Goal: Ask a question

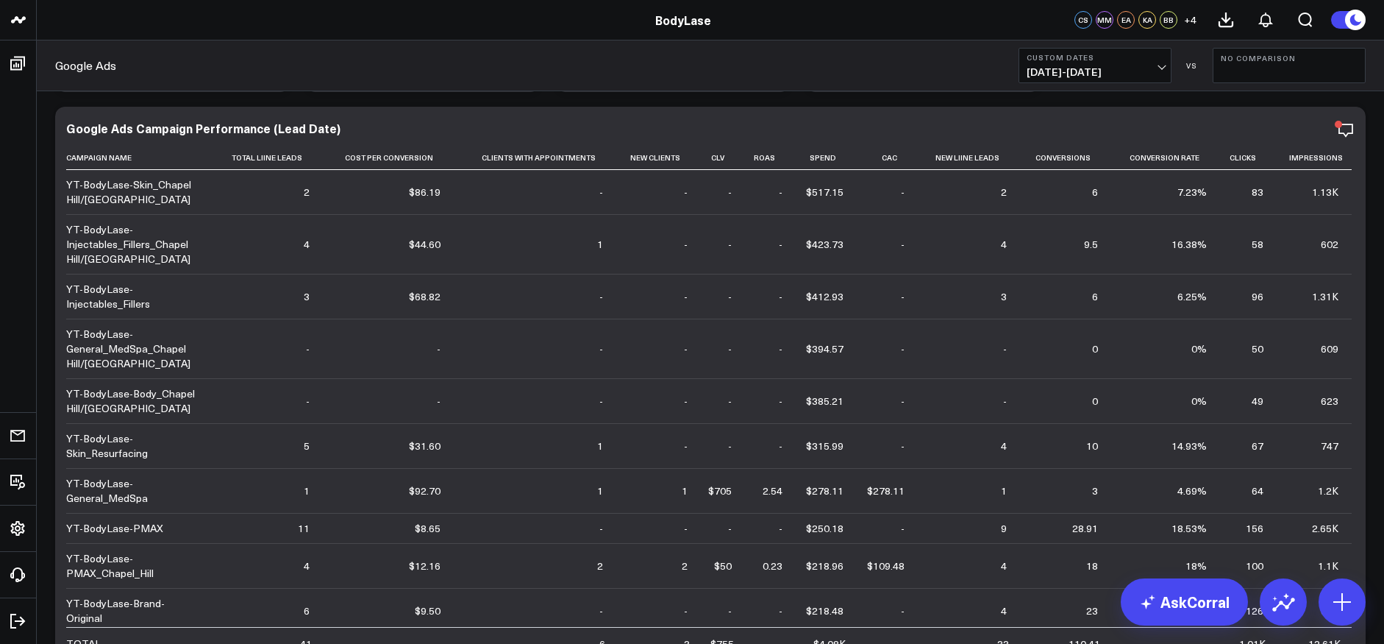
scroll to position [168, 0]
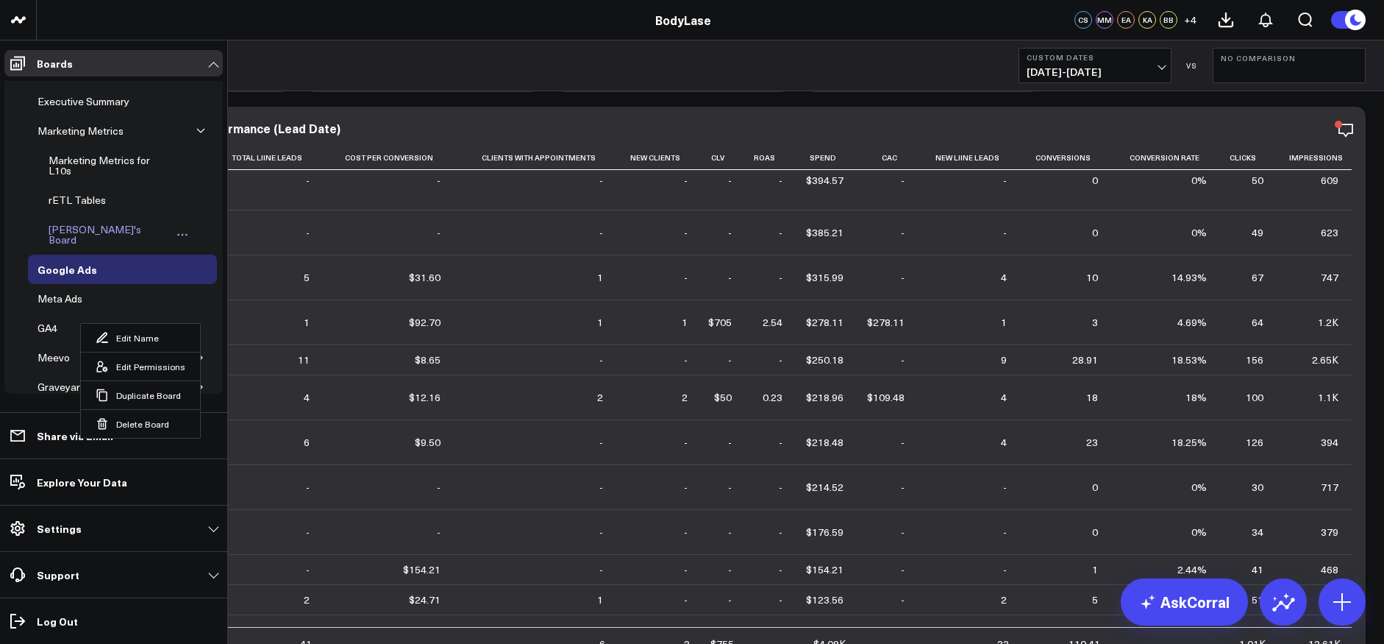
click at [108, 227] on div "[PERSON_NAME]'s Board" at bounding box center [108, 235] width 127 height 28
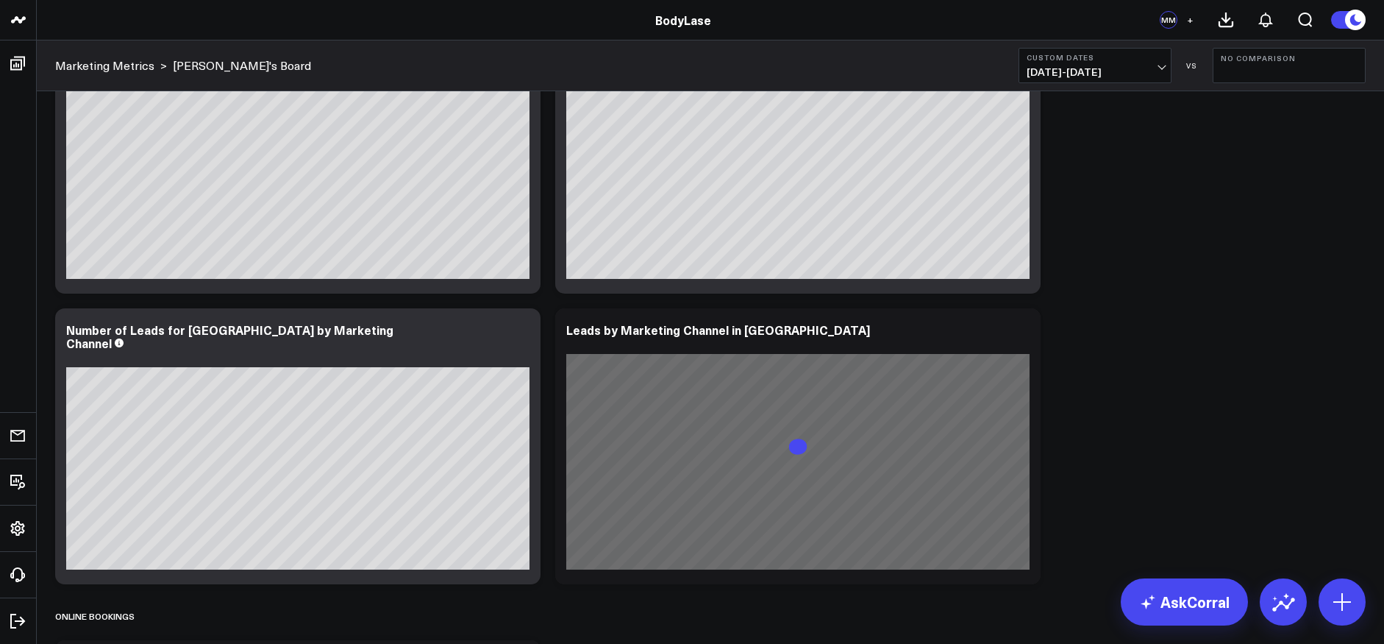
scroll to position [822, 0]
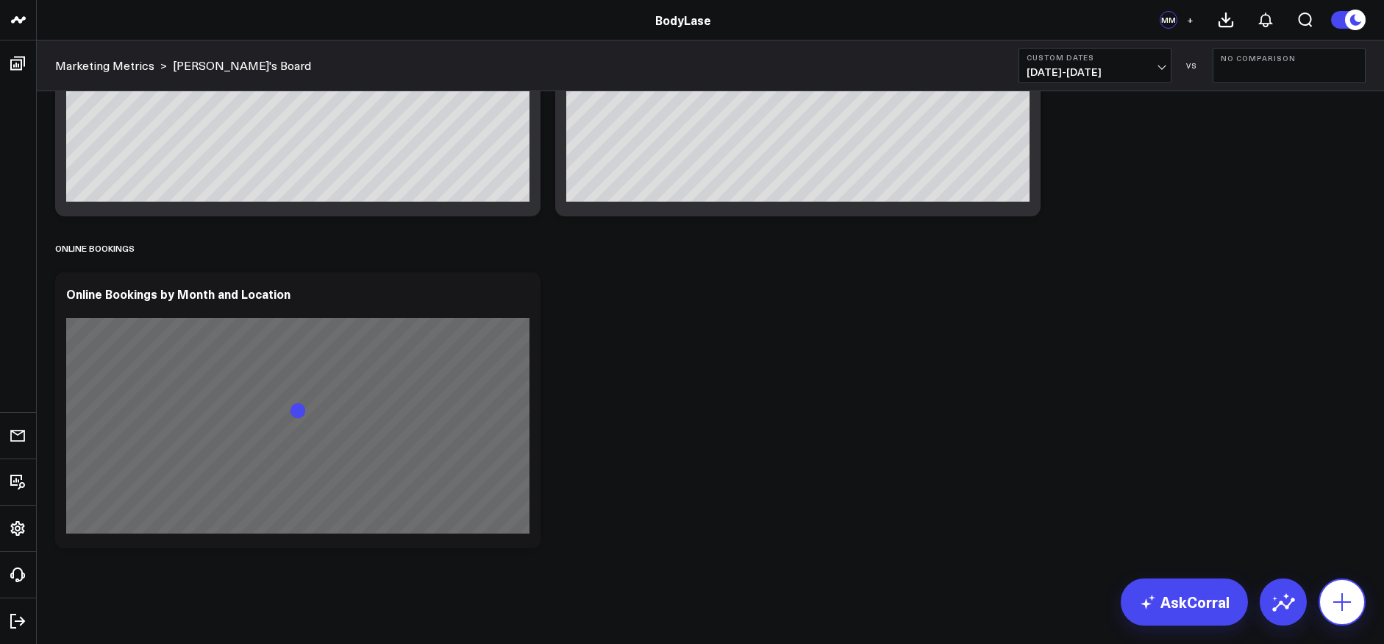
click at [1343, 598] on icon at bounding box center [1343, 602] width 24 height 24
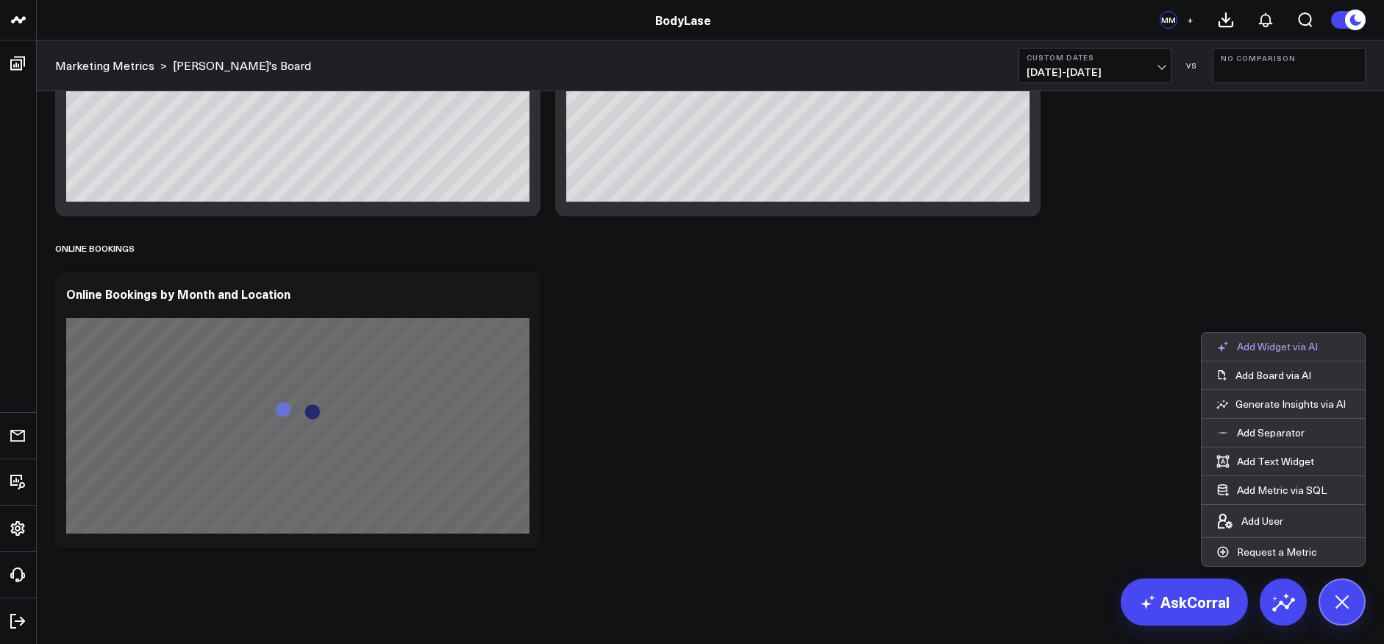
click at [1280, 340] on p "Add Widget via AI" at bounding box center [1277, 346] width 81 height 13
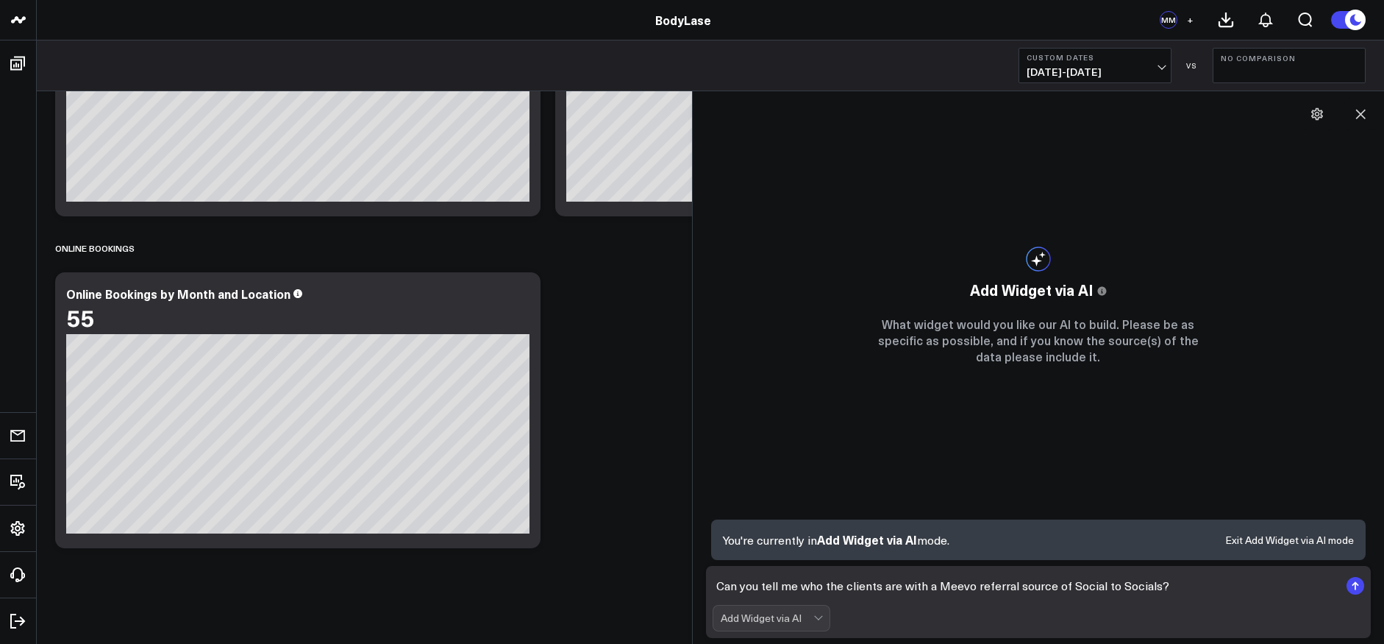
click at [992, 586] on textarea "Can you tell me who the clients are with a Meevo referral source of Social to S…" at bounding box center [1026, 585] width 627 height 26
click at [1034, 587] on textarea "Can you tell me who the clients are with a Meevo referrer source of Social to S…" at bounding box center [1026, 585] width 627 height 26
click at [1062, 593] on textarea "Can you tell me who the clients are with a Meevo referrer of Social to Socials?" at bounding box center [1026, 585] width 627 height 26
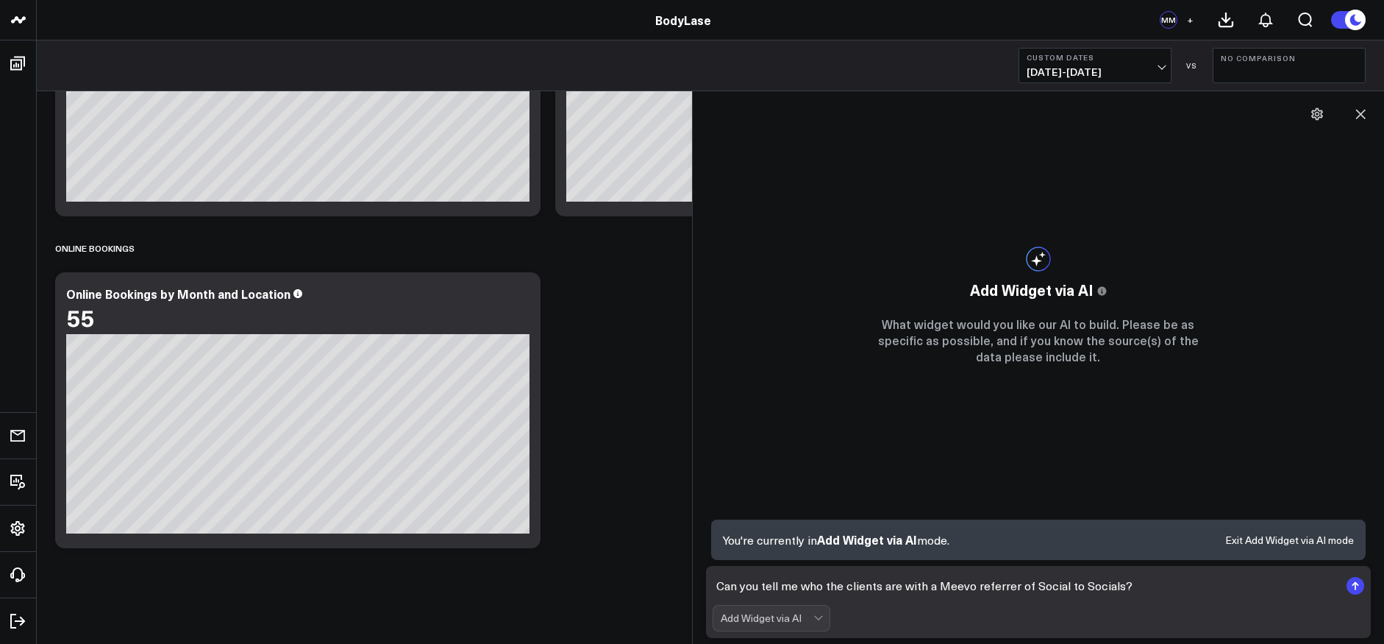
click at [1062, 593] on textarea "Can you tell me who the clients are with a Meevo referrer of Social to Socials?" at bounding box center [1026, 585] width 627 height 26
click at [1070, 588] on textarea "Can you tell me who the clients are with a Meevo referrer of Social to Socials?" at bounding box center [1026, 585] width 627 height 26
type textarea "Can you tell me who the clients are with a Meevo referrer of Social2Socials?"
click at [1118, 587] on textarea "Can you tell me who the clients are with a Meevo referrer of Social2Socials?" at bounding box center [1026, 585] width 627 height 26
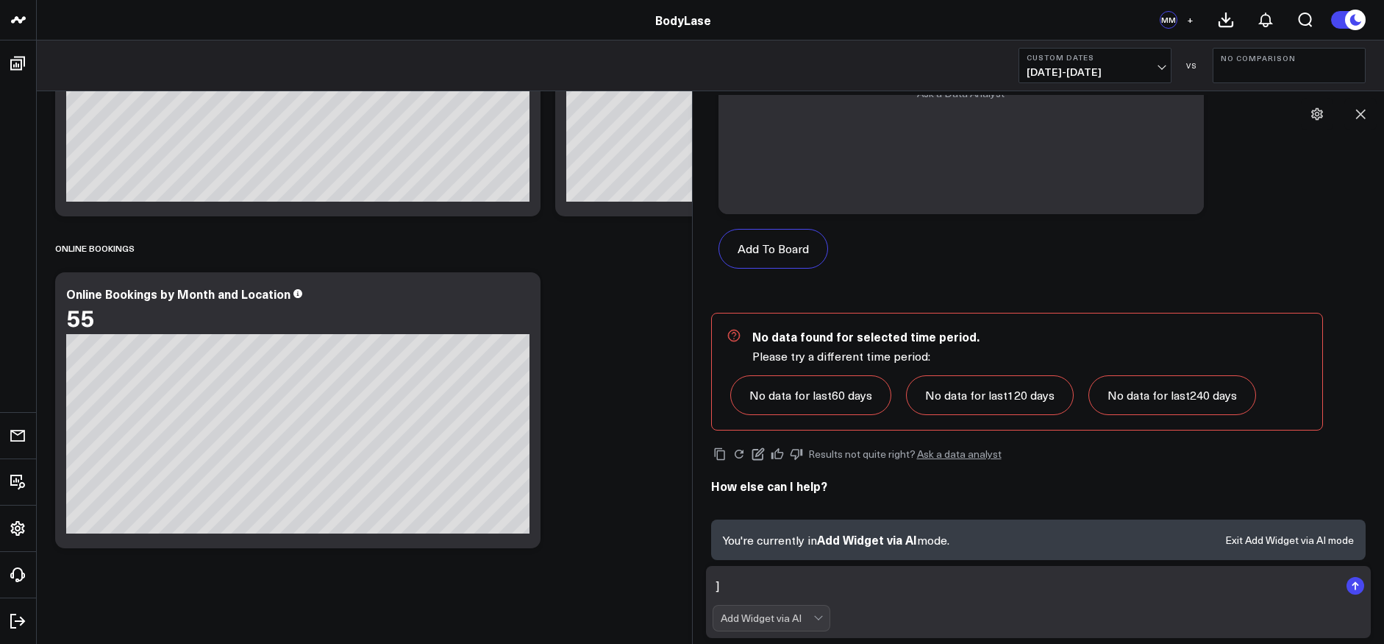
scroll to position [697, 0]
type textarea "]"
click at [1033, 394] on link "No data for last 120 days" at bounding box center [990, 395] width 168 height 40
click at [1156, 63] on button "Custom Dates [DATE] - [DATE]" at bounding box center [1095, 65] width 153 height 35
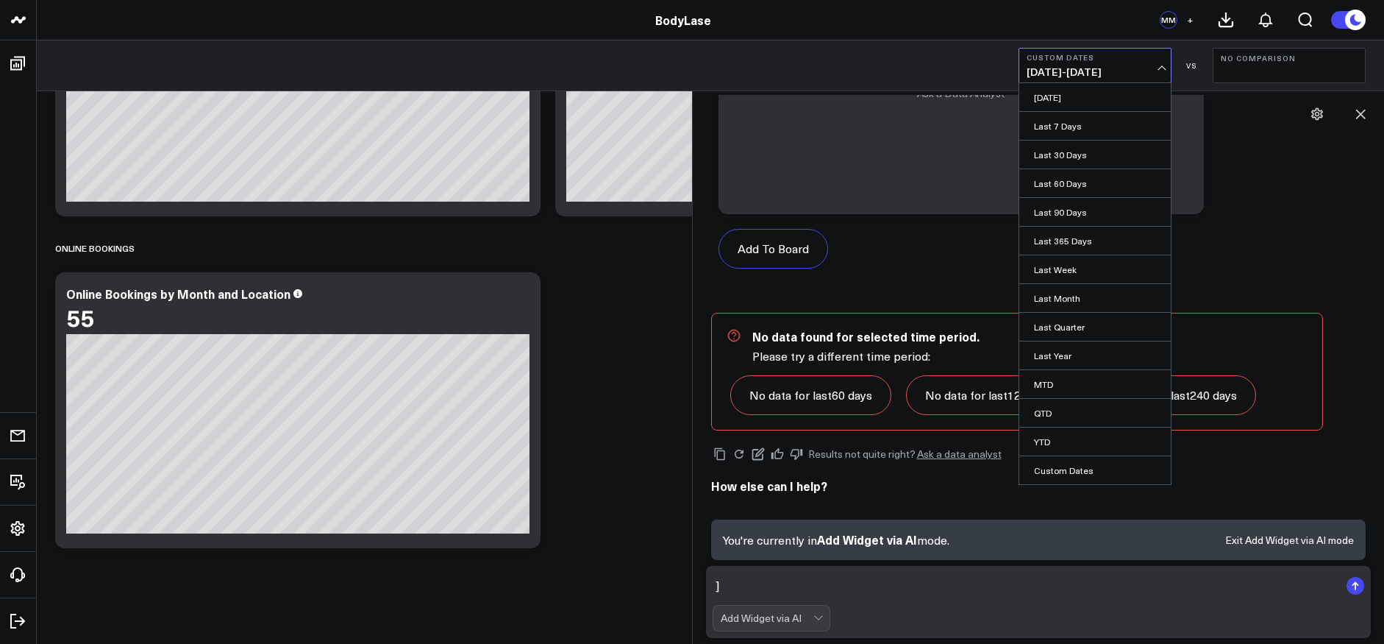
click at [1056, 439] on link "YTD" at bounding box center [1095, 441] width 152 height 28
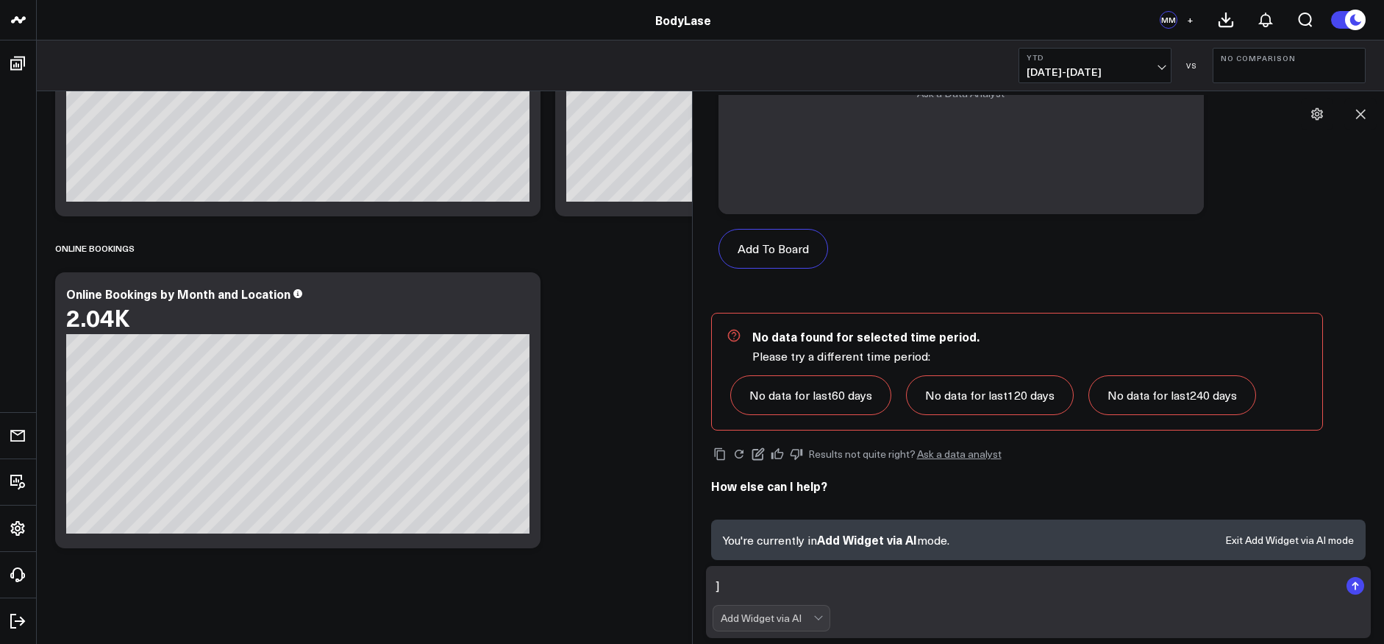
click at [758, 588] on textarea "]" at bounding box center [1026, 585] width 627 height 26
type textarea "try again. I know it's there"
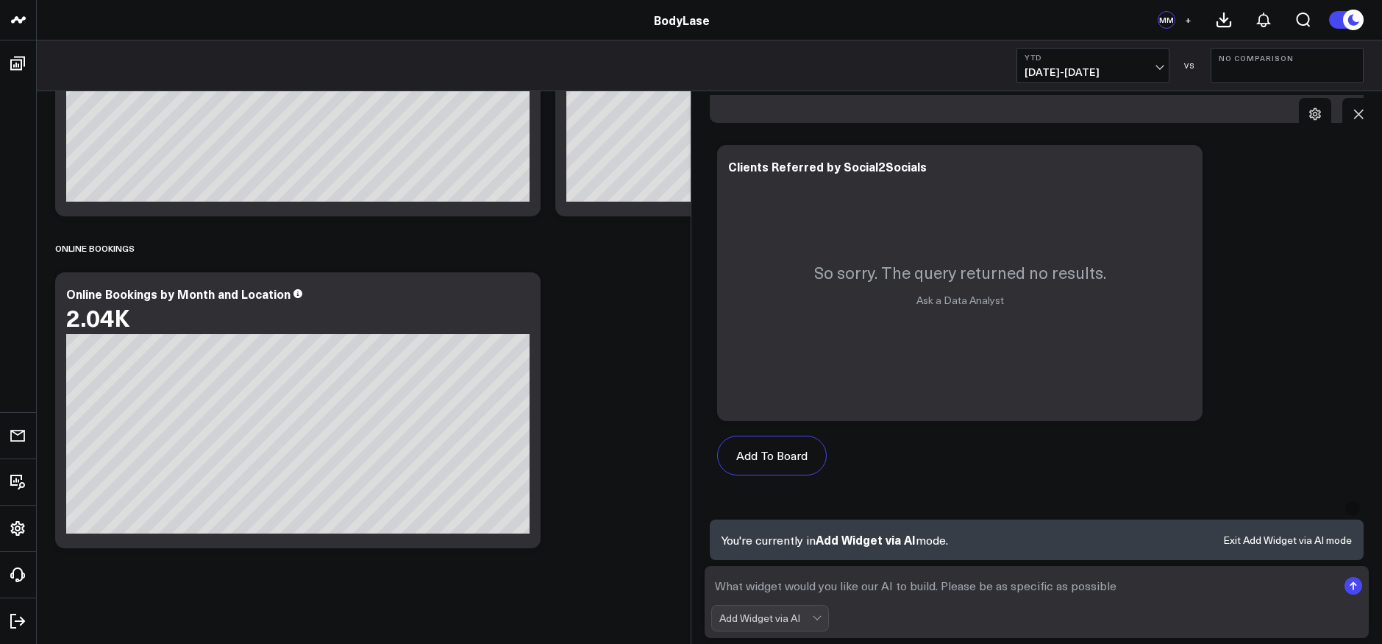
scroll to position [1725, 0]
